Goal: Task Accomplishment & Management: Manage account settings

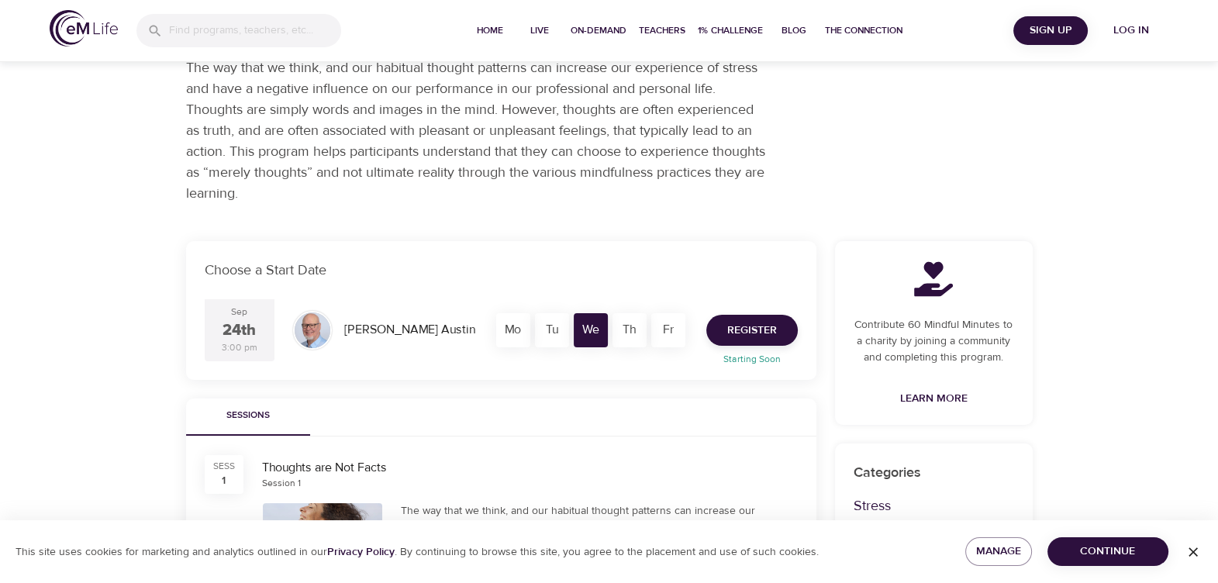
scroll to position [193, 0]
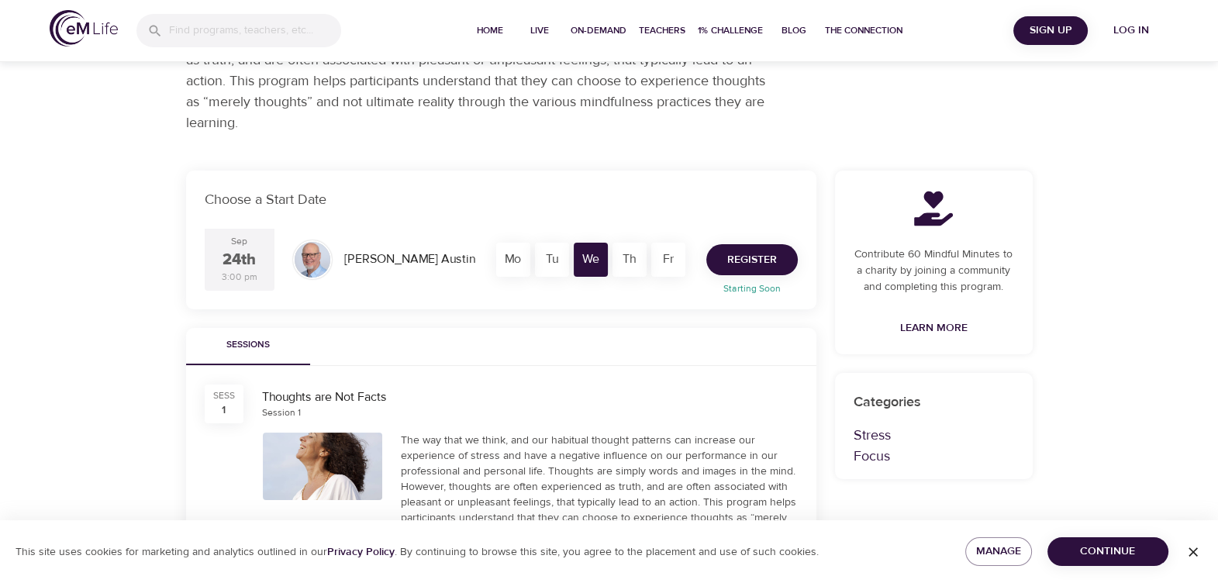
click at [747, 257] on span "Register" at bounding box center [752, 259] width 50 height 19
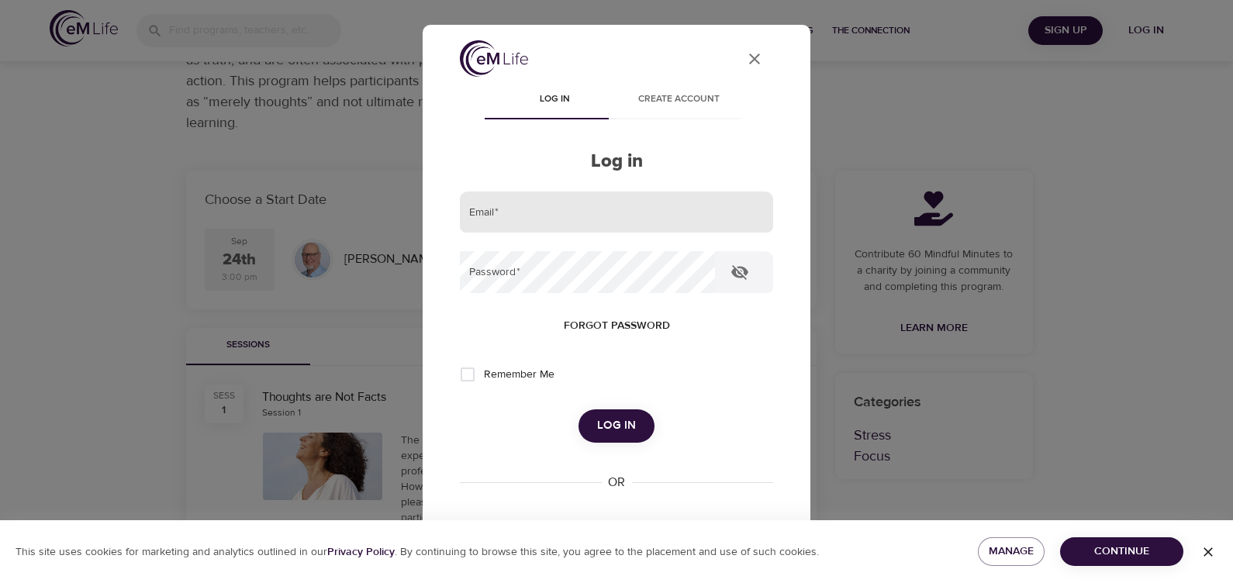
click at [543, 218] on input "email" at bounding box center [616, 213] width 313 height 42
type input "bpierce@hanover.com"
click at [578, 409] on button "Log in" at bounding box center [616, 425] width 76 height 33
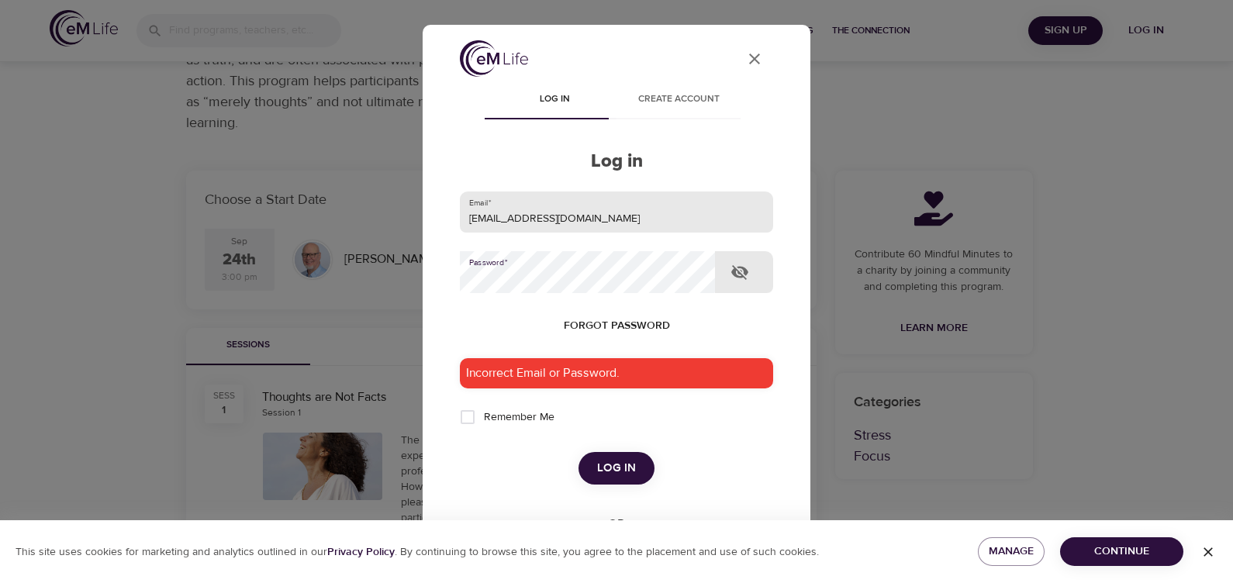
click at [578, 452] on button "Log in" at bounding box center [616, 468] width 76 height 33
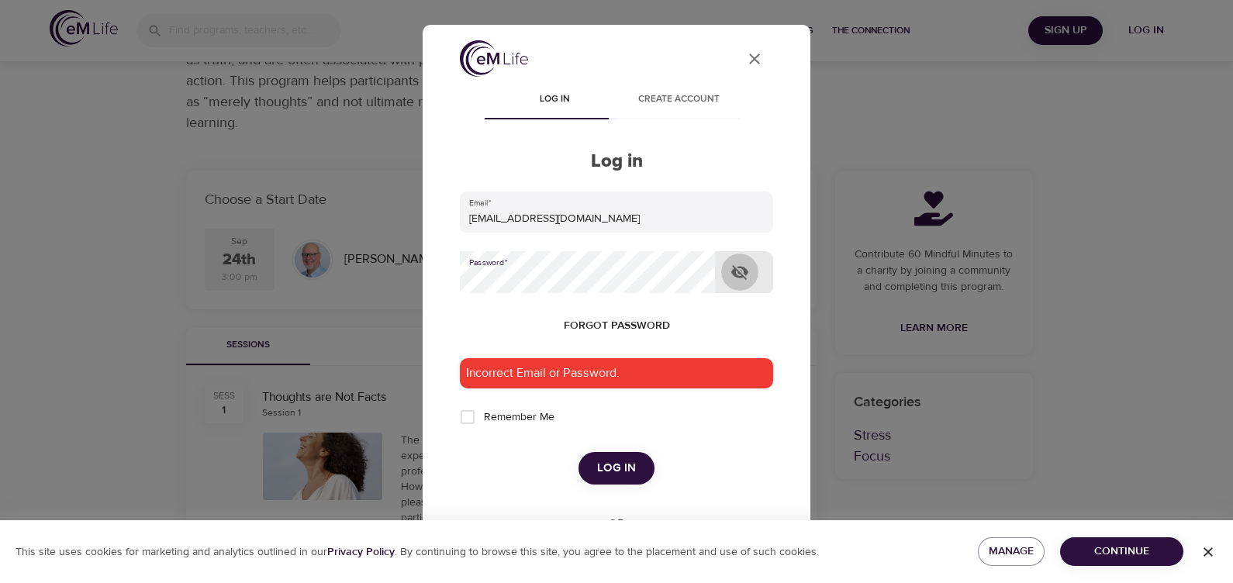
click at [741, 270] on icon "button" at bounding box center [739, 272] width 19 height 19
click at [578, 452] on button "Log in" at bounding box center [616, 468] width 76 height 33
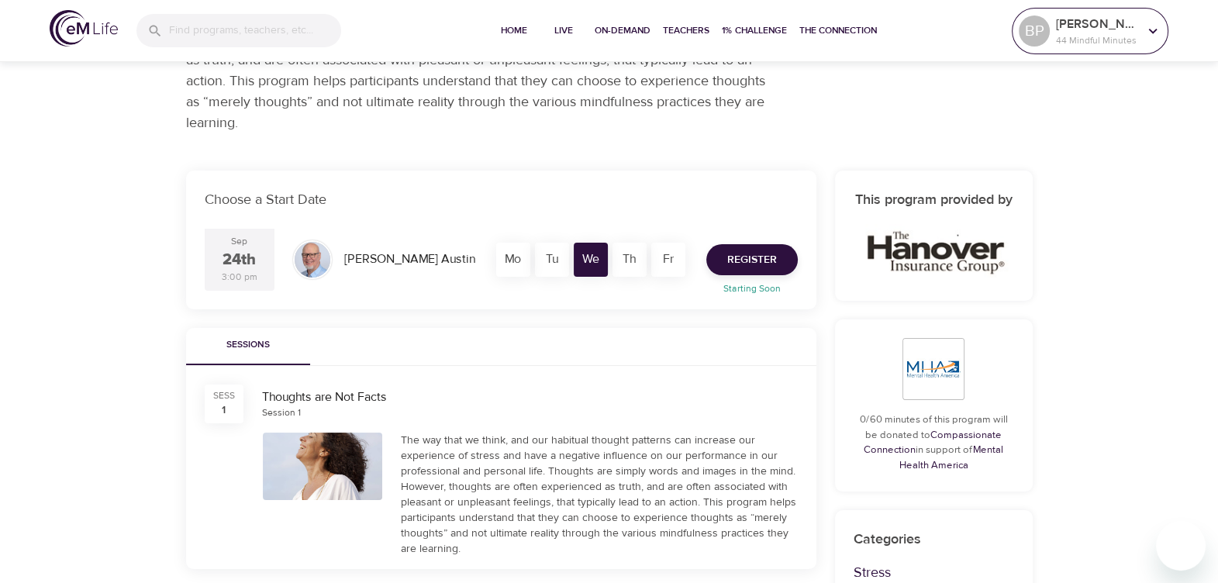
click at [1145, 30] on icon at bounding box center [1153, 30] width 17 height 17
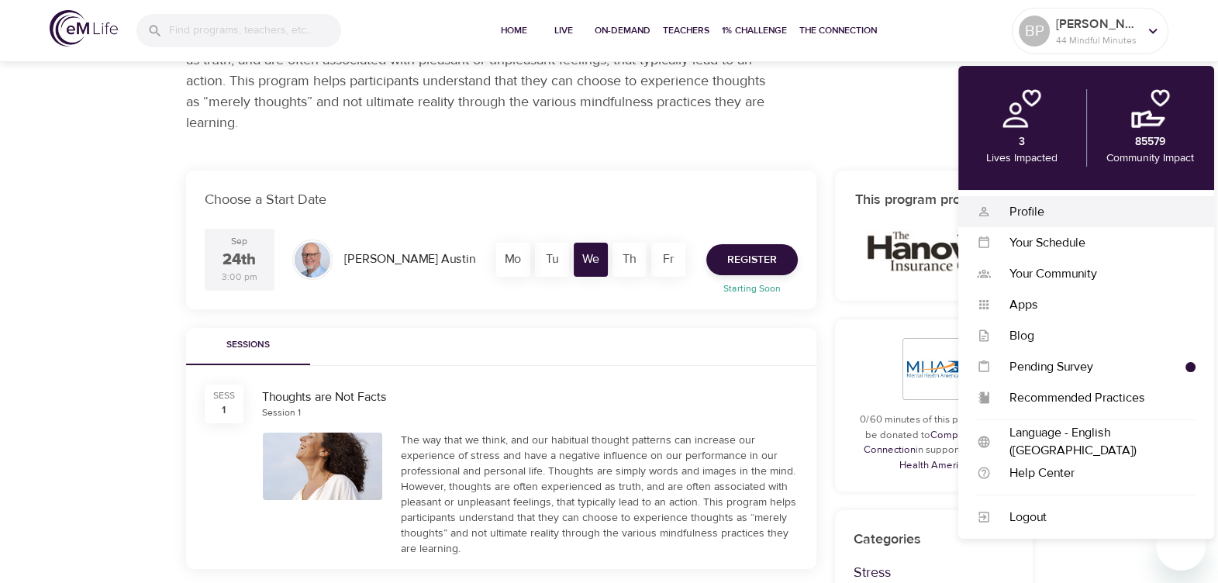
click at [1033, 212] on div "Profile" at bounding box center [1093, 212] width 205 height 18
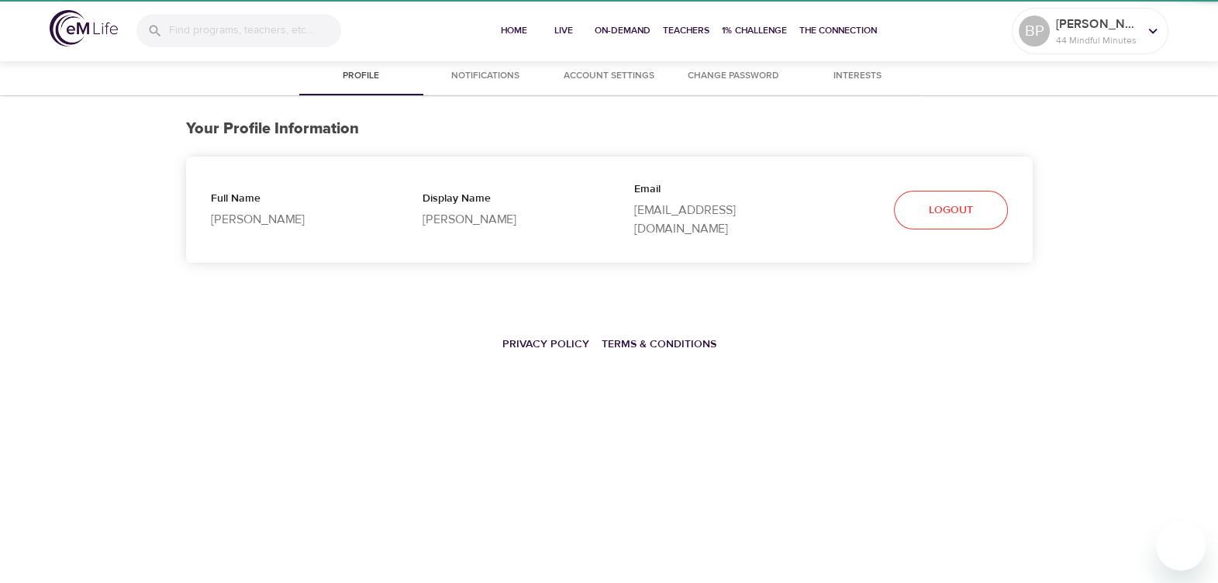
select select "10"
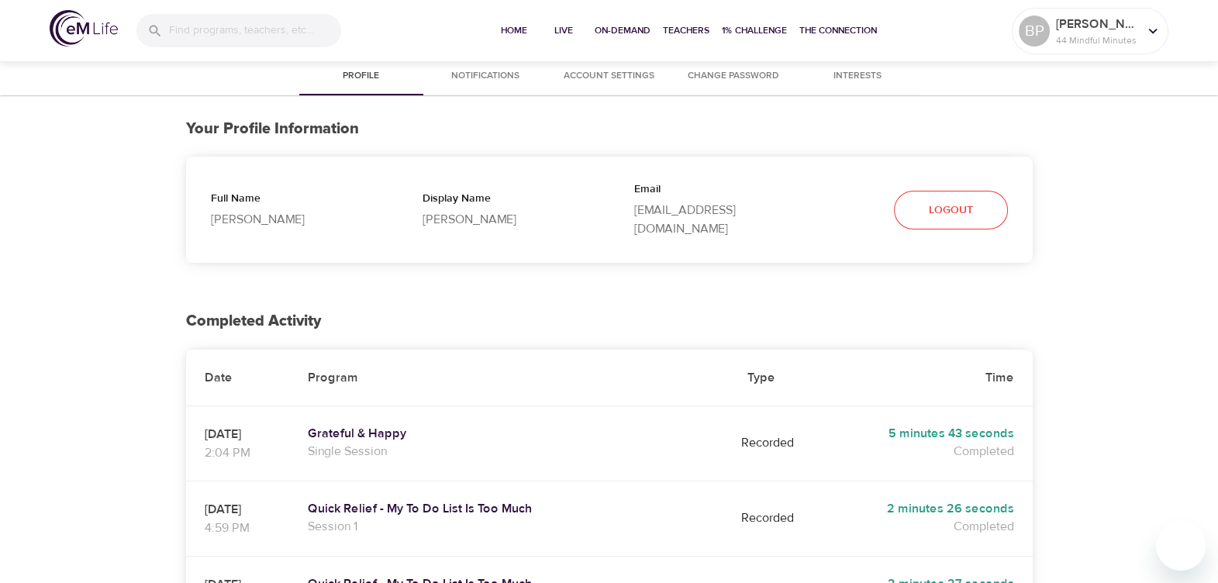
click at [640, 64] on button "Account Settings" at bounding box center [609, 76] width 124 height 37
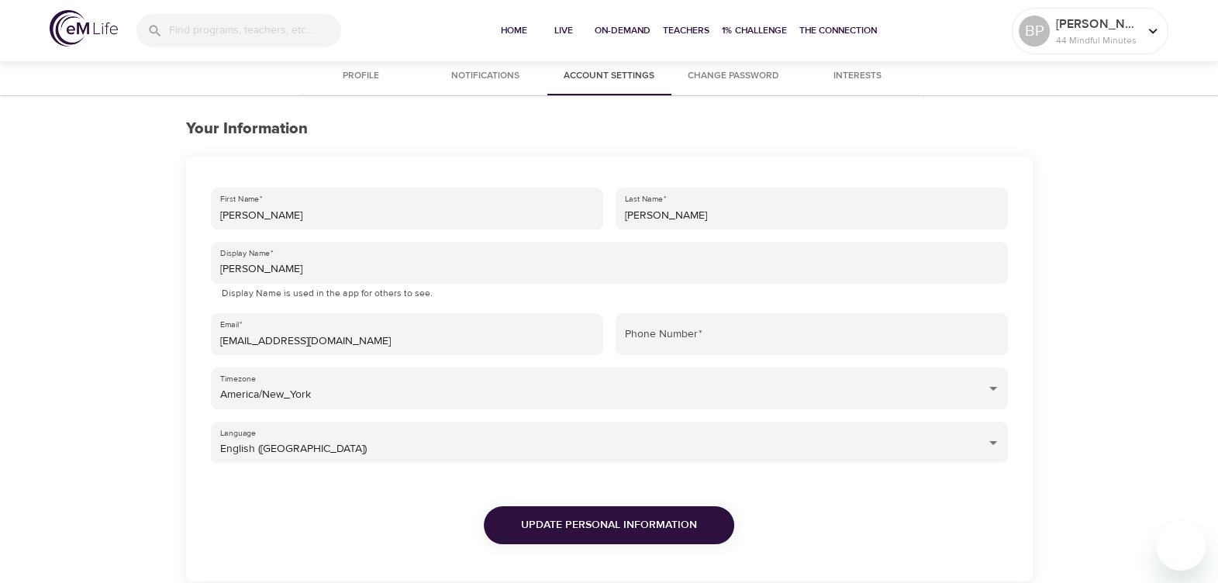
click at [775, 74] on span "Change Password" at bounding box center [733, 76] width 105 height 16
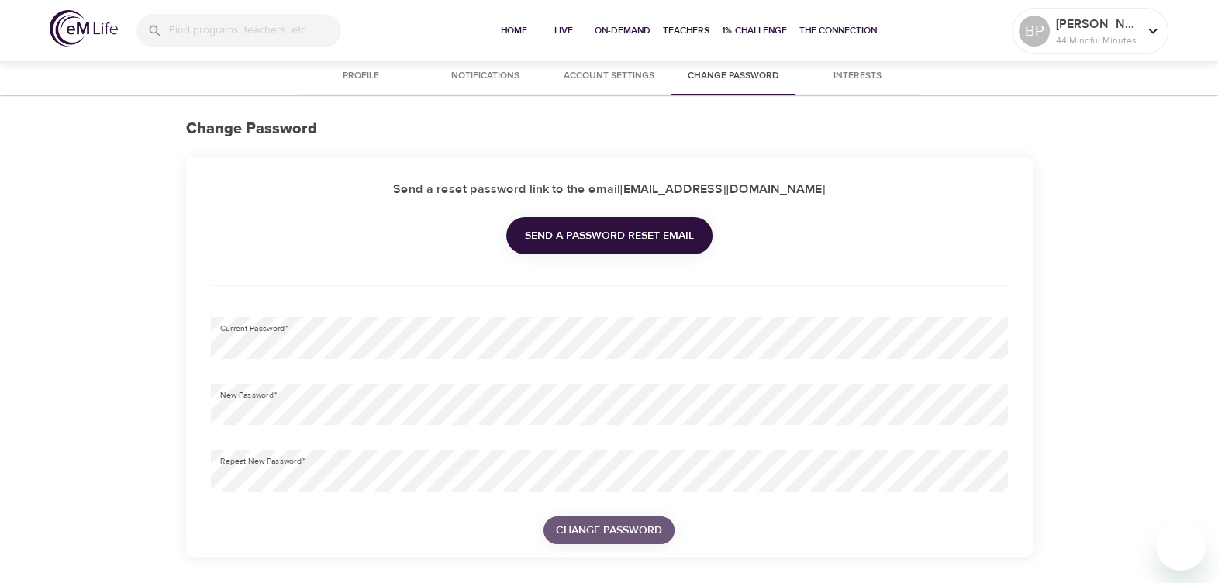
click at [598, 525] on span "Change Password" at bounding box center [609, 530] width 106 height 19
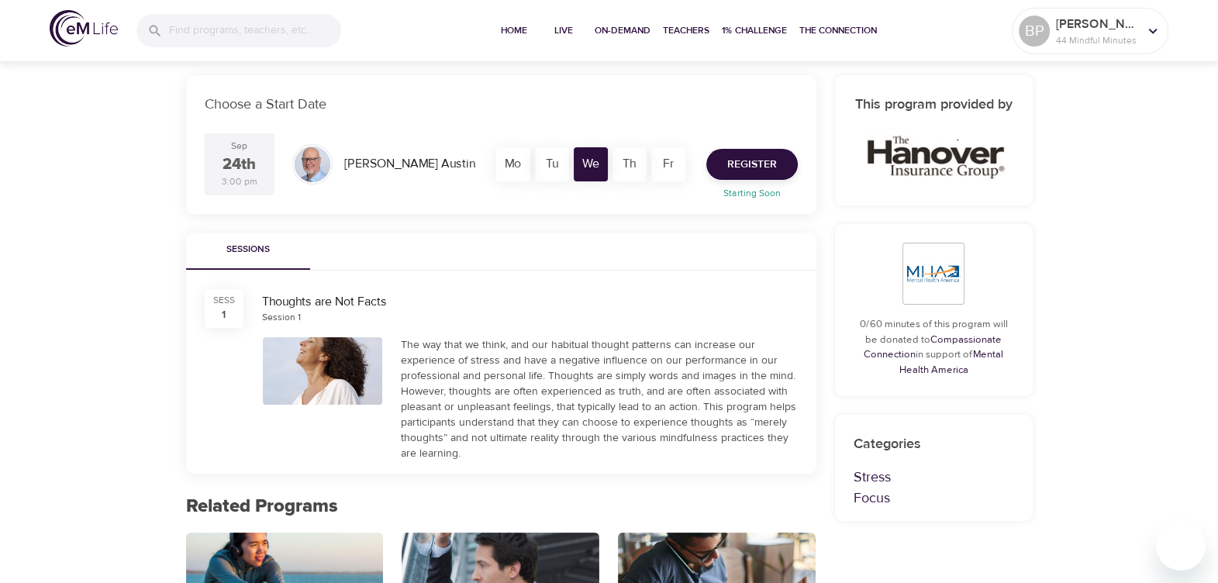
scroll to position [291, 0]
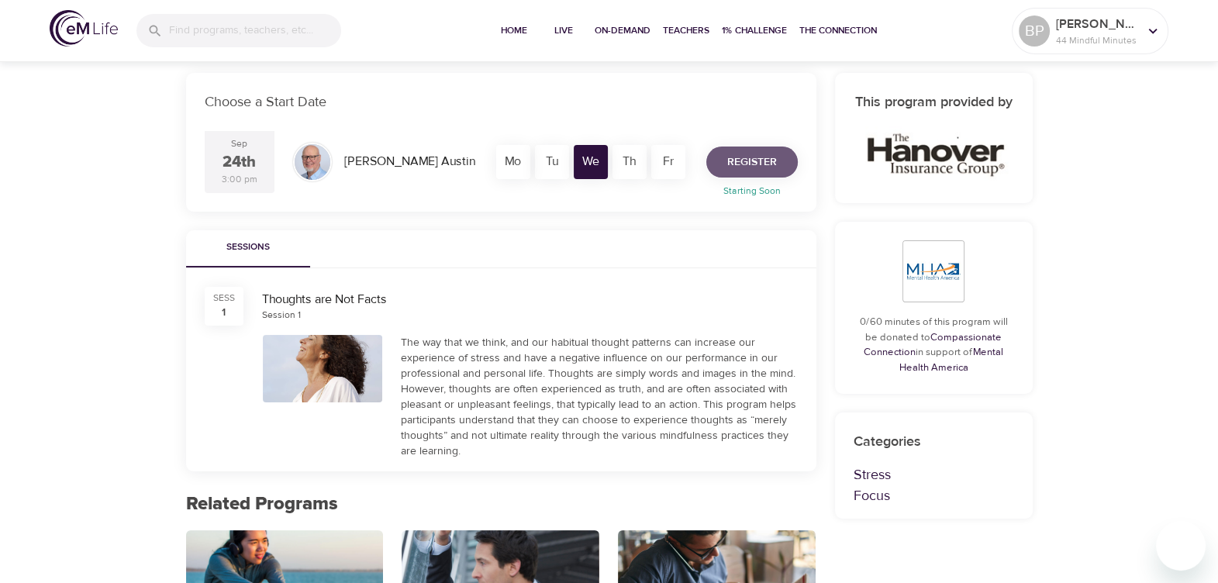
click at [746, 155] on span "Register" at bounding box center [752, 162] width 50 height 19
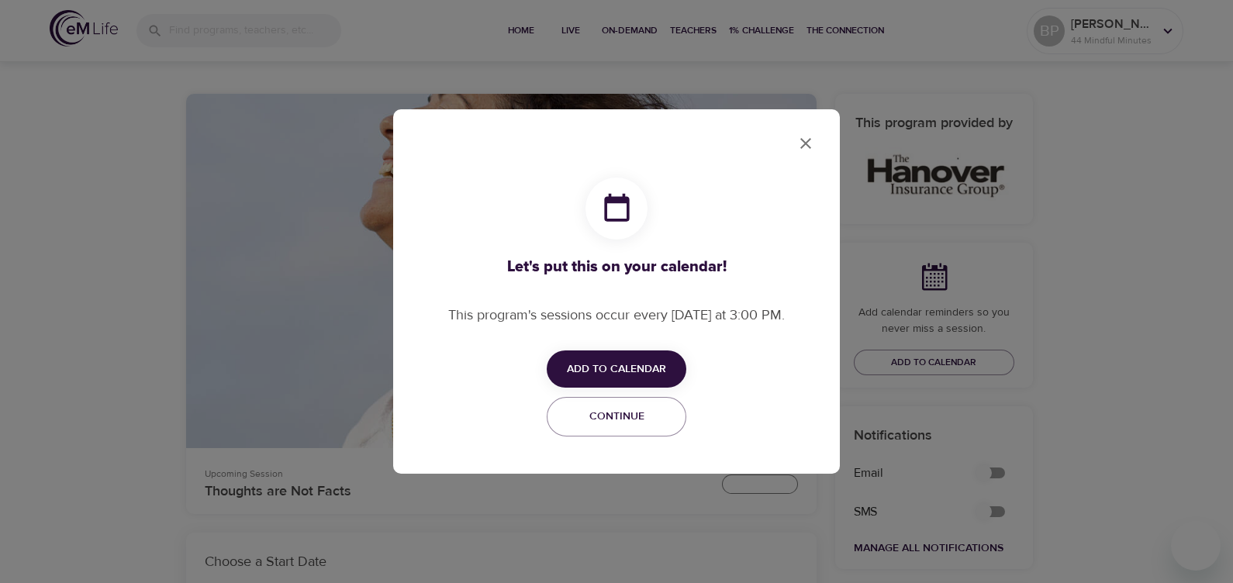
checkbox input "true"
click at [596, 366] on span "Add to Calendar" at bounding box center [616, 369] width 99 height 19
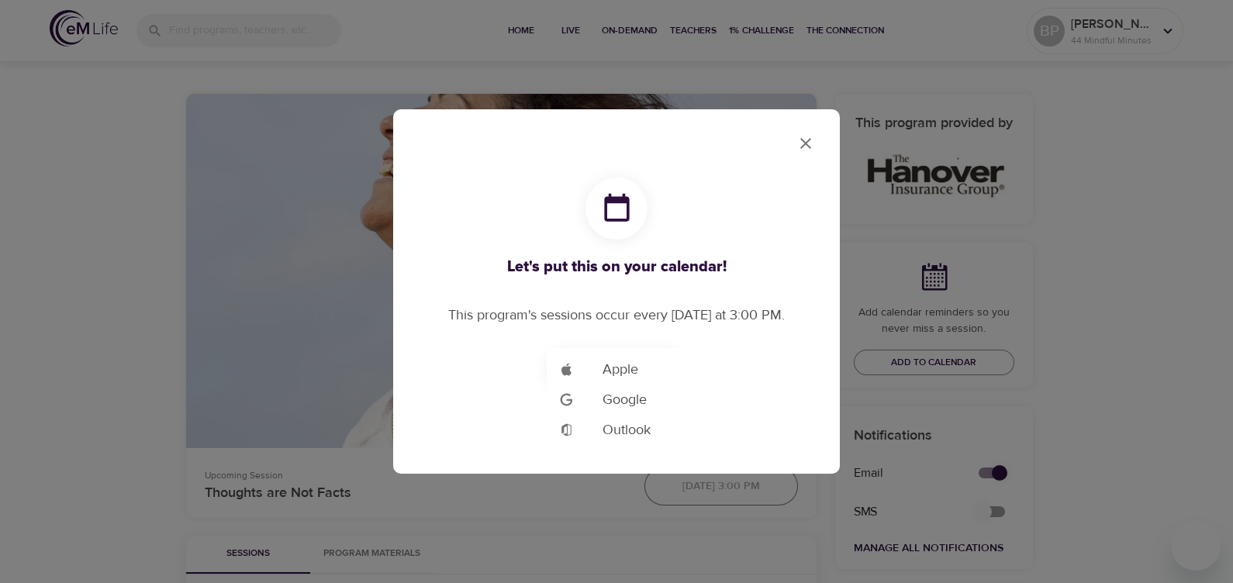
click at [634, 426] on span "Outlook" at bounding box center [626, 429] width 48 height 21
click at [699, 186] on div at bounding box center [616, 291] width 1233 height 583
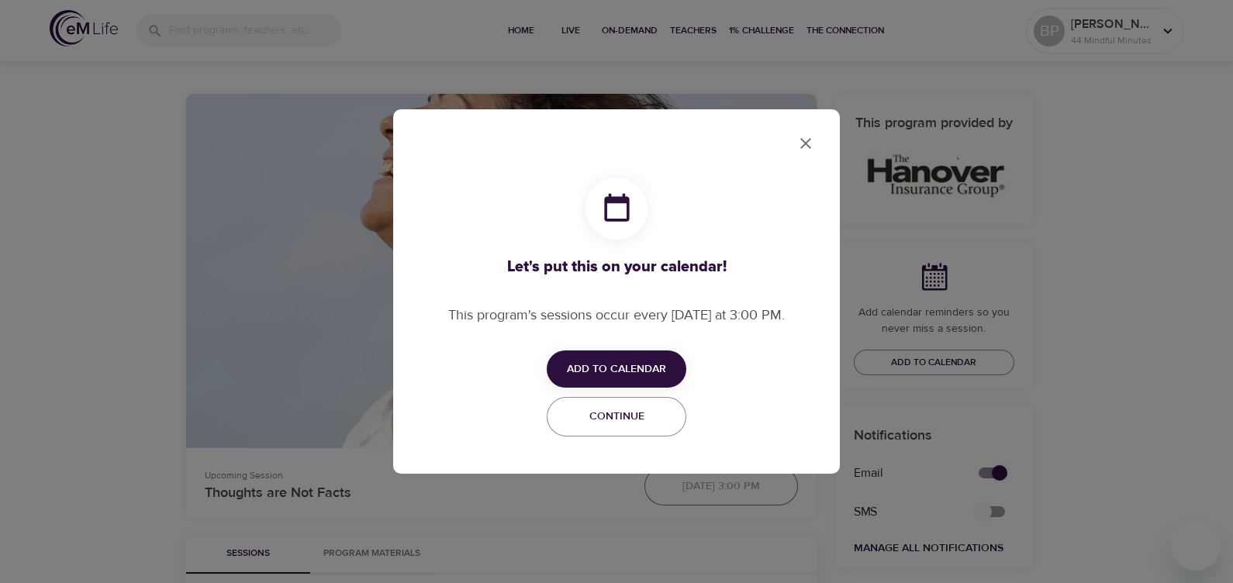
click at [806, 140] on icon "close" at bounding box center [805, 143] width 19 height 19
